Goal: Find contact information: Find phone

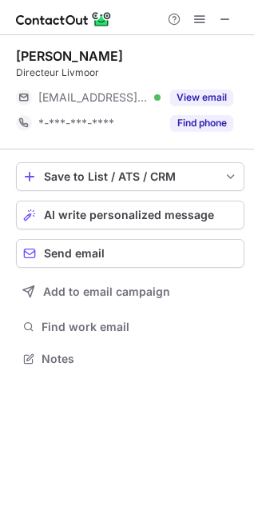
scroll to position [348, 254]
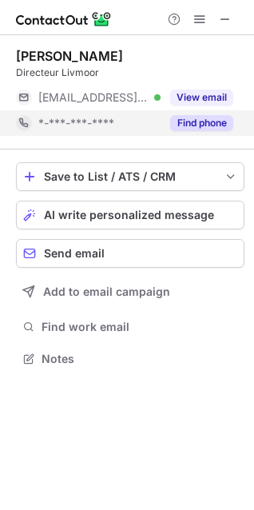
click at [202, 123] on button "Find phone" at bounding box center [201, 123] width 63 height 16
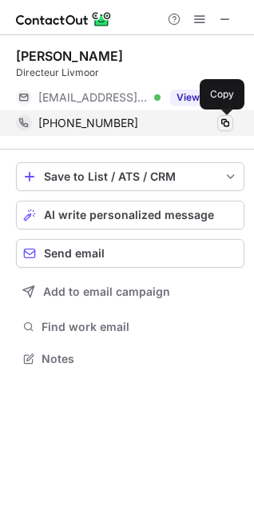
click at [226, 127] on span at bounding box center [225, 123] width 13 height 13
click at [226, 121] on span at bounding box center [225, 123] width 13 height 13
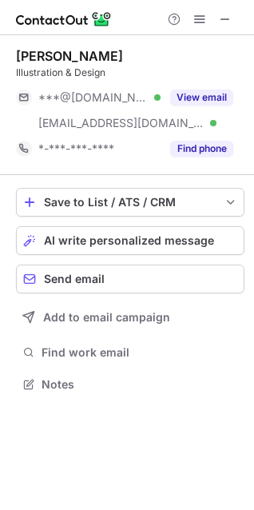
scroll to position [353, 254]
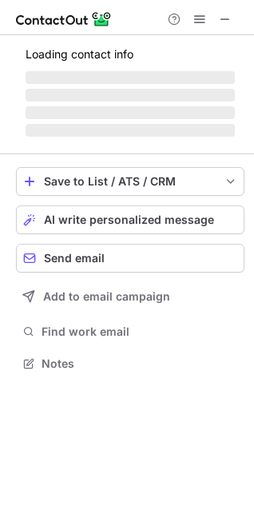
scroll to position [348, 254]
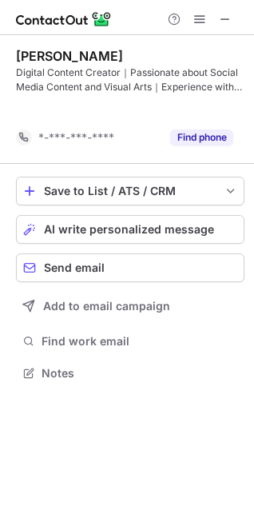
scroll to position [337, 254]
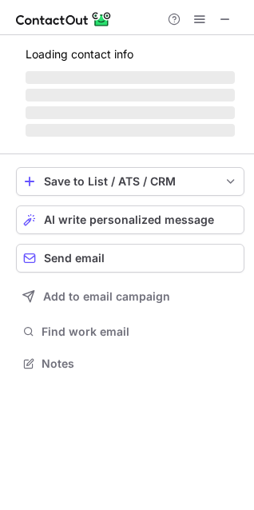
scroll to position [348, 254]
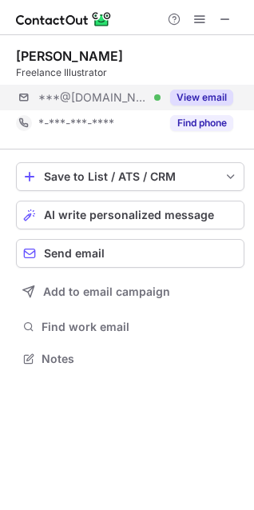
click at [236, 94] on div "***@[DOMAIN_NAME] Verified View email" at bounding box center [130, 98] width 229 height 26
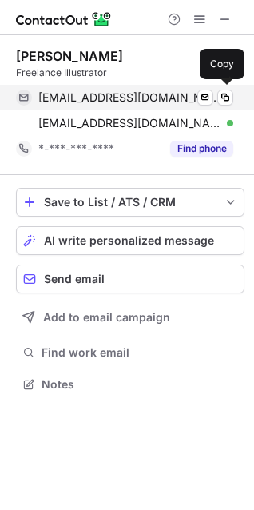
scroll to position [374, 254]
click at [222, 100] on span at bounding box center [225, 97] width 13 height 13
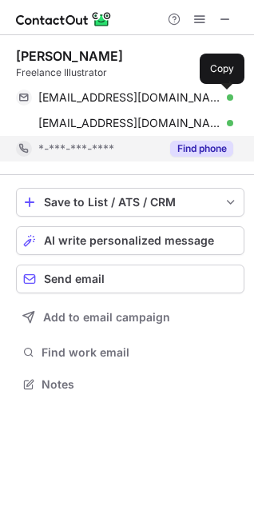
click at [201, 149] on button "Find phone" at bounding box center [201, 149] width 63 height 16
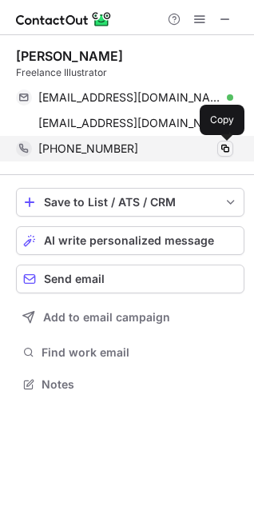
click at [224, 154] on span at bounding box center [225, 148] width 13 height 13
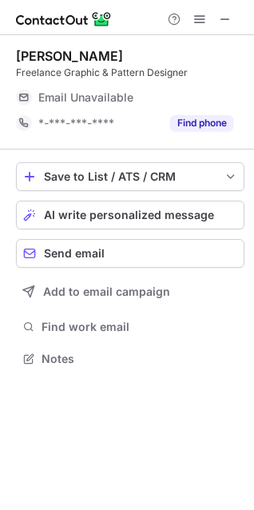
scroll to position [348, 254]
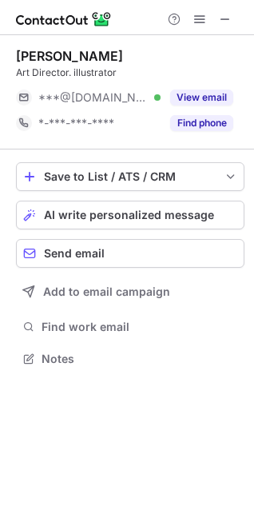
scroll to position [348, 254]
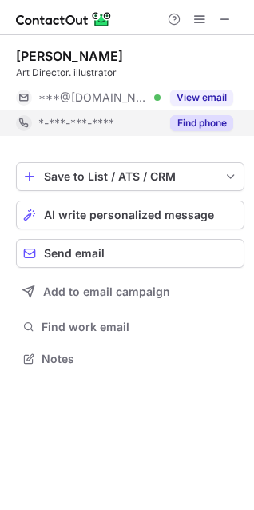
click at [228, 124] on button "Find phone" at bounding box center [201, 123] width 63 height 16
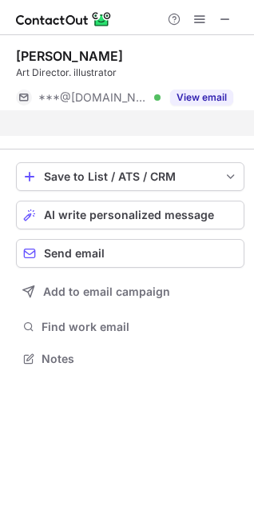
scroll to position [322, 254]
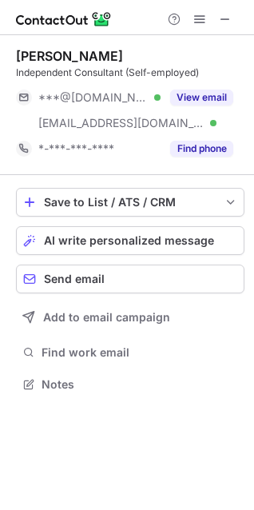
scroll to position [374, 254]
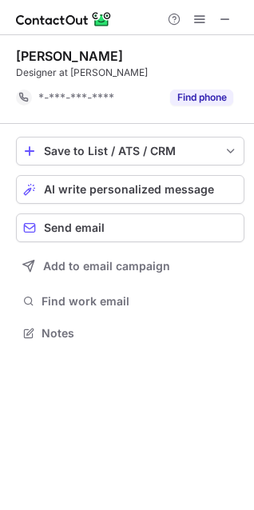
scroll to position [322, 254]
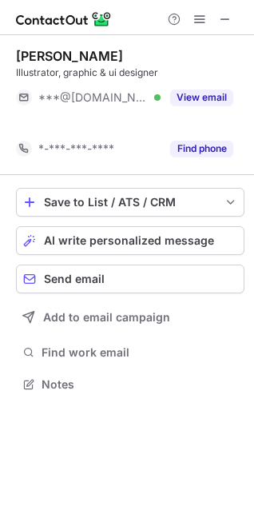
scroll to position [348, 254]
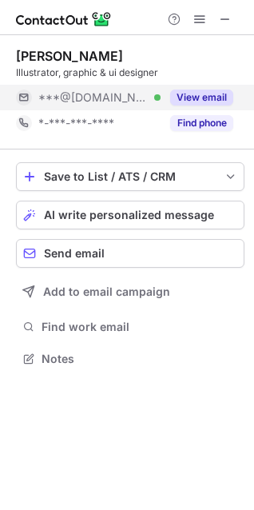
click at [218, 98] on button "View email" at bounding box center [201, 98] width 63 height 16
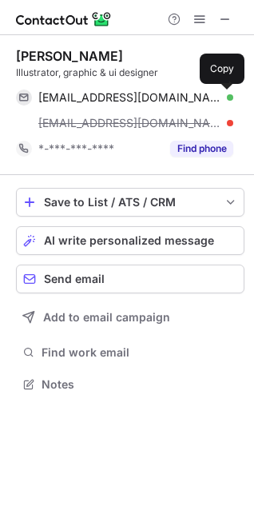
scroll to position [374, 254]
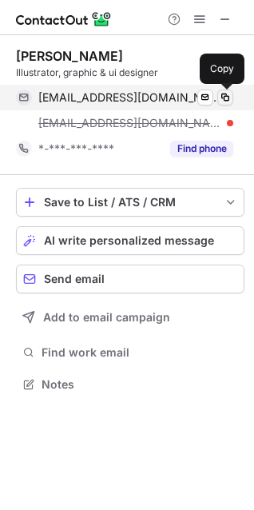
click at [229, 100] on span at bounding box center [225, 97] width 13 height 13
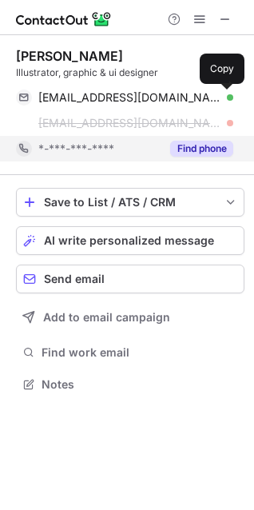
click at [202, 140] on div "Find phone" at bounding box center [197, 149] width 73 height 26
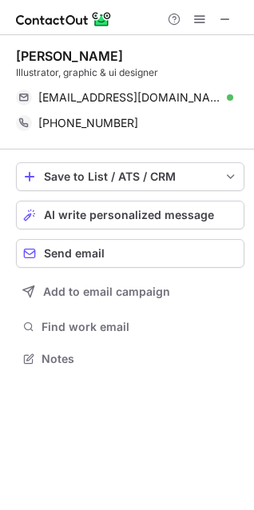
scroll to position [348, 254]
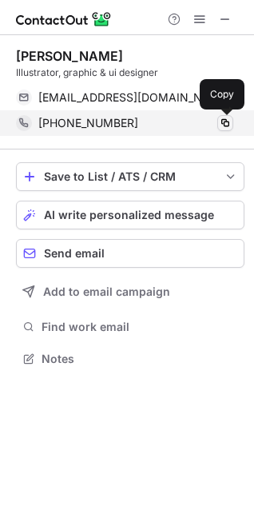
click at [228, 124] on span at bounding box center [225, 123] width 13 height 13
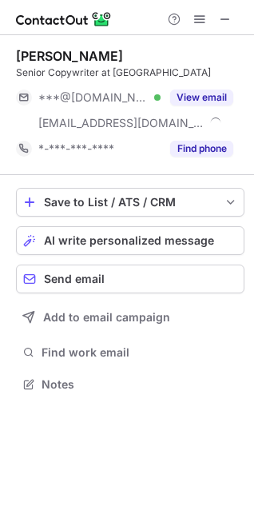
scroll to position [374, 254]
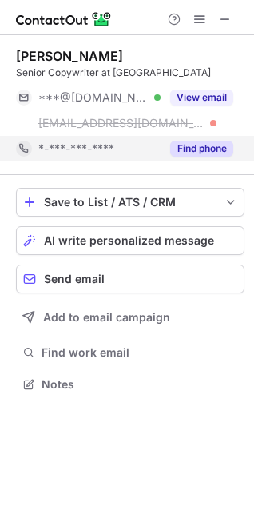
click at [198, 148] on button "Find phone" at bounding box center [201, 149] width 63 height 16
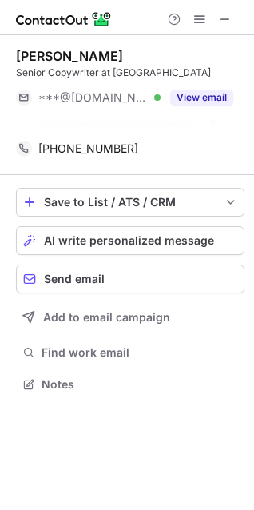
scroll to position [348, 254]
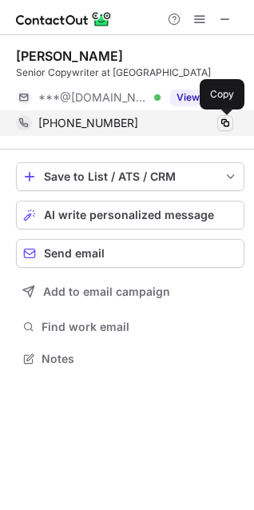
click at [230, 130] on button at bounding box center [226, 123] width 16 height 16
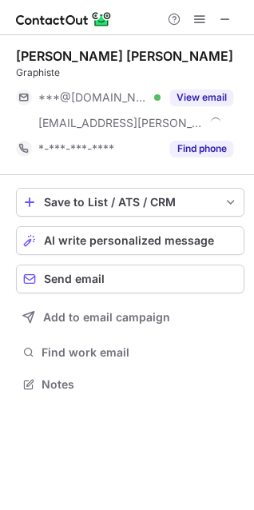
scroll to position [374, 254]
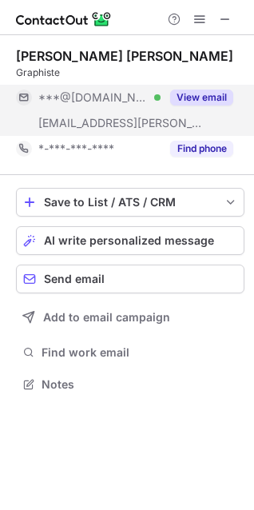
click at [185, 96] on button "View email" at bounding box center [201, 98] width 63 height 16
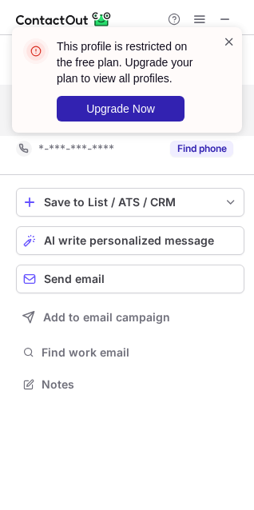
click at [229, 38] on span at bounding box center [229, 42] width 13 height 16
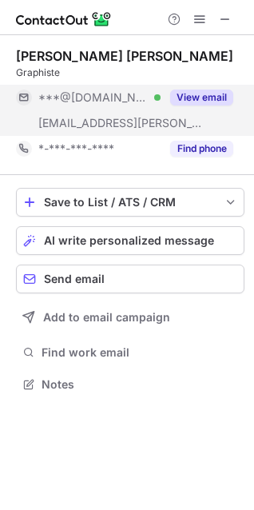
click at [214, 96] on button "View email" at bounding box center [201, 98] width 63 height 16
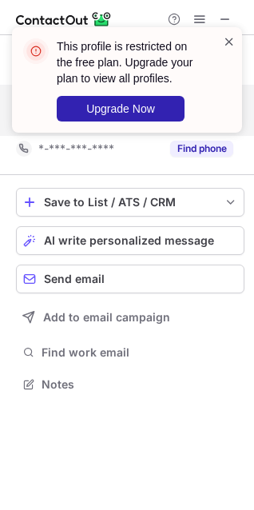
click at [227, 43] on span at bounding box center [229, 42] width 13 height 16
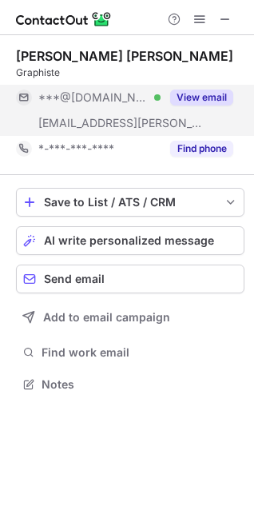
click at [199, 101] on button "View email" at bounding box center [201, 98] width 63 height 16
click at [199, 101] on div "Julia Rajade Graphiste ***@gmail.com ***@nathan.fr *-***-***-**** Find phone Sa…" at bounding box center [127, 255] width 254 height 510
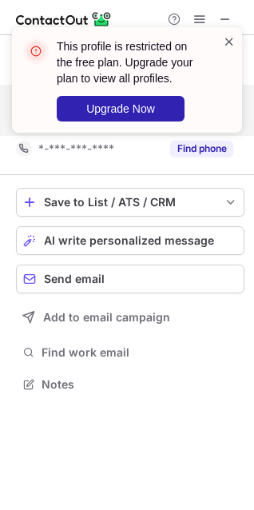
click at [228, 41] on span at bounding box center [229, 42] width 13 height 16
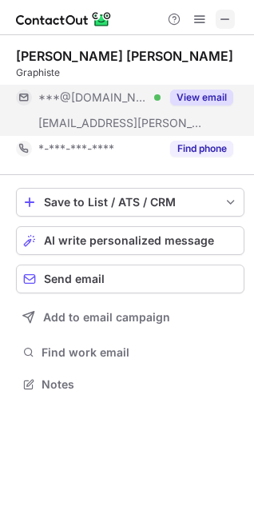
click at [228, 26] on span at bounding box center [225, 19] width 13 height 13
click at [205, 23] on span at bounding box center [200, 19] width 13 height 13
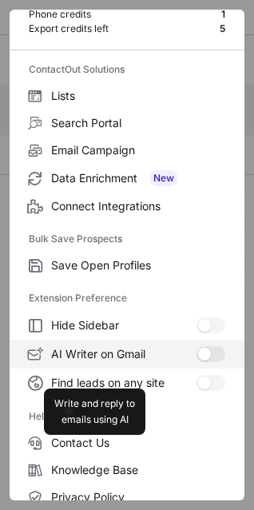
scroll to position [156, 0]
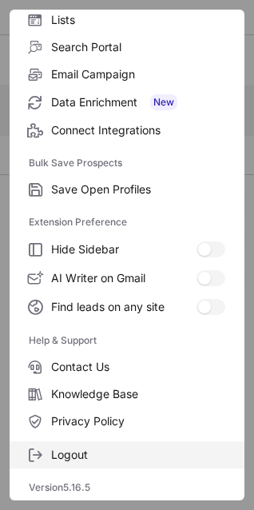
click at [106, 461] on span "Logout" at bounding box center [138, 455] width 174 height 14
click at [86, 458] on span "Logout" at bounding box center [138, 455] width 174 height 14
click at [59, 453] on span "Logout" at bounding box center [138, 455] width 174 height 14
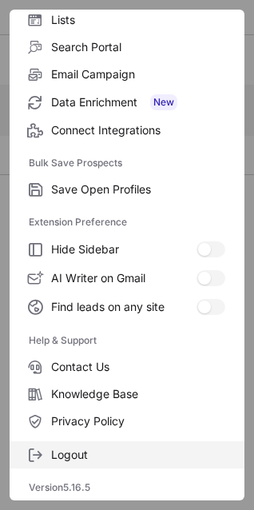
click at [59, 453] on span "Logout" at bounding box center [138, 455] width 174 height 14
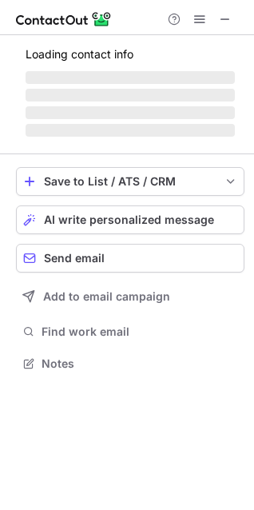
scroll to position [353, 254]
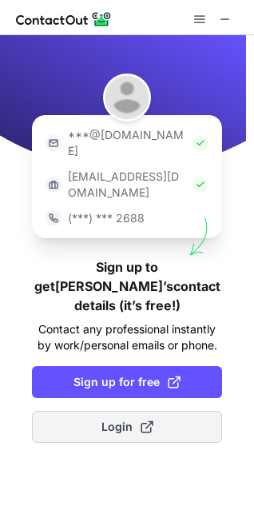
click at [118, 419] on span "Login" at bounding box center [128, 427] width 52 height 16
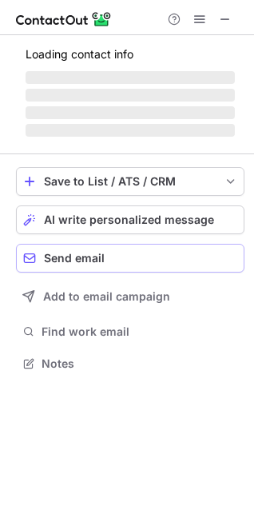
scroll to position [374, 254]
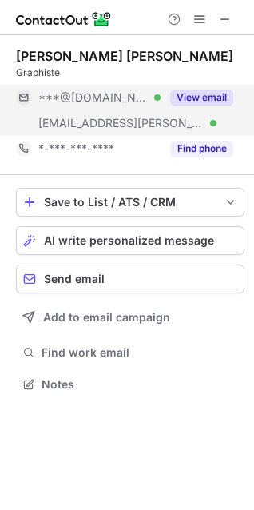
click at [207, 92] on button "View email" at bounding box center [201, 98] width 63 height 16
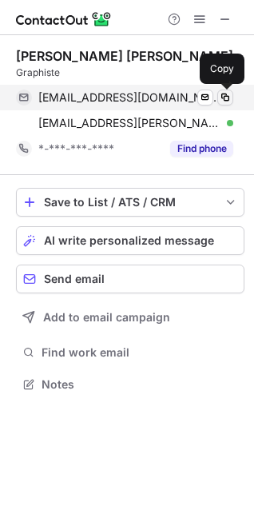
click at [231, 103] on span at bounding box center [225, 97] width 13 height 13
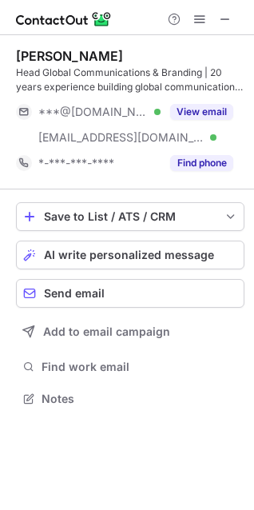
scroll to position [388, 254]
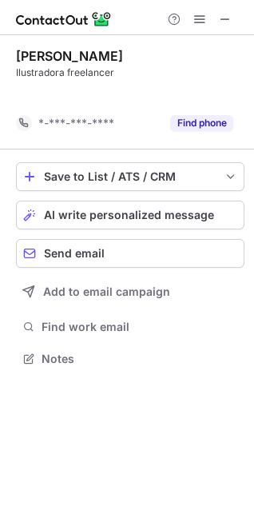
scroll to position [322, 254]
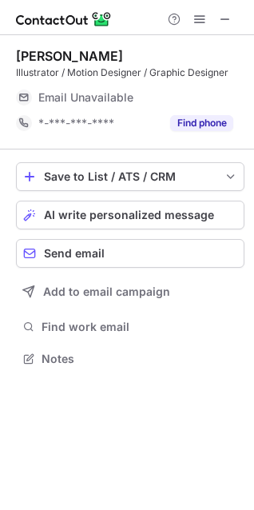
scroll to position [348, 254]
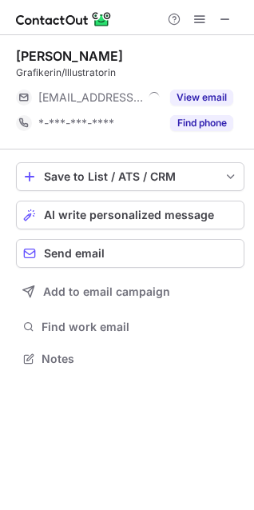
scroll to position [348, 254]
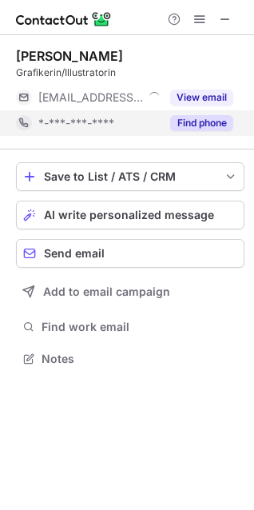
click at [186, 122] on button "Find phone" at bounding box center [201, 123] width 63 height 16
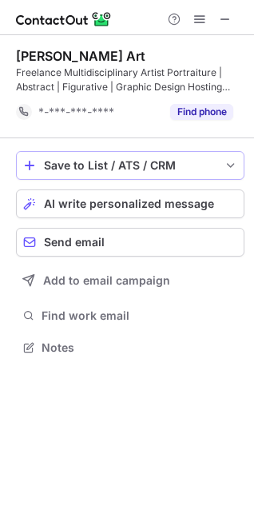
scroll to position [337, 254]
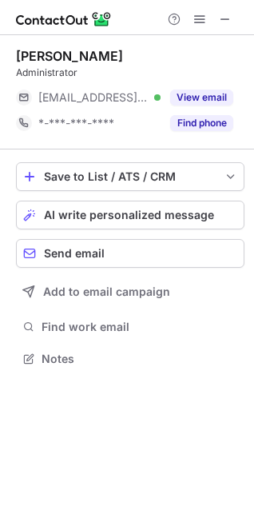
scroll to position [348, 254]
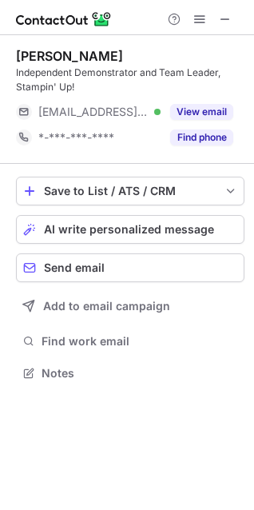
scroll to position [362, 254]
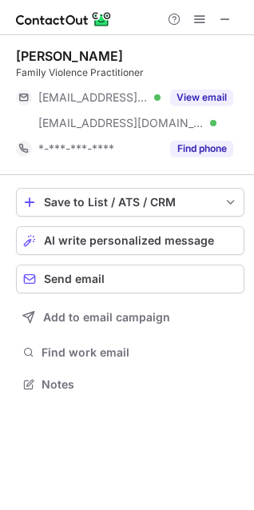
scroll to position [374, 254]
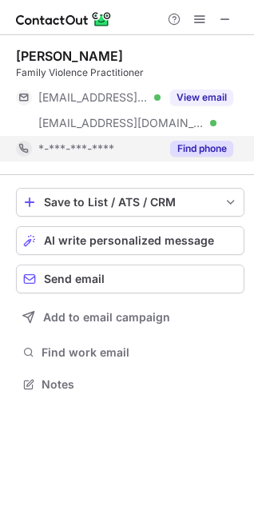
click at [222, 146] on button "Find phone" at bounding box center [201, 149] width 63 height 16
click at [161, 146] on div "*-***-***-****" at bounding box center [99, 149] width 122 height 14
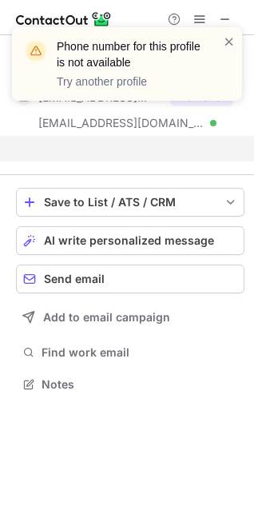
scroll to position [348, 254]
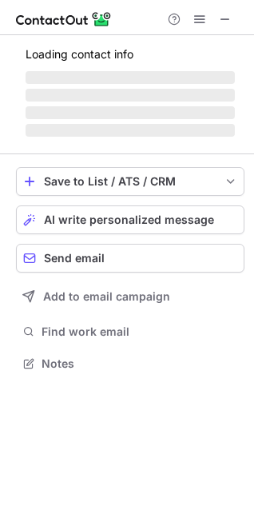
scroll to position [353, 254]
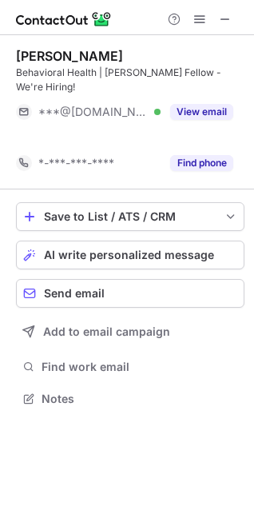
scroll to position [348, 254]
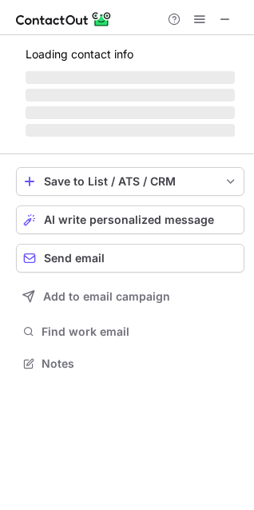
scroll to position [362, 254]
